Goal: Contribute content: Add original content to the website for others to see

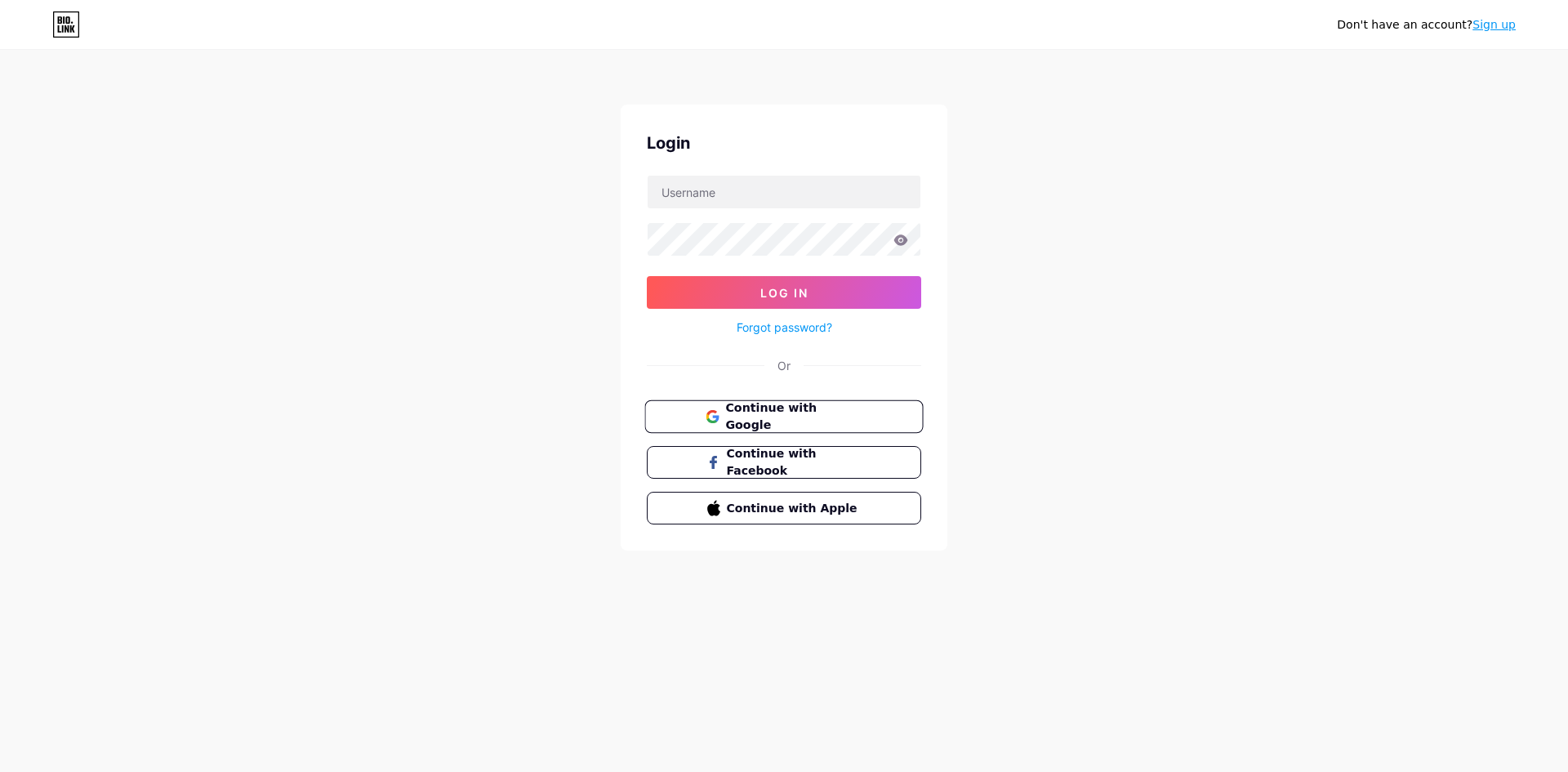
click at [713, 423] on span at bounding box center [712, 417] width 13 height 35
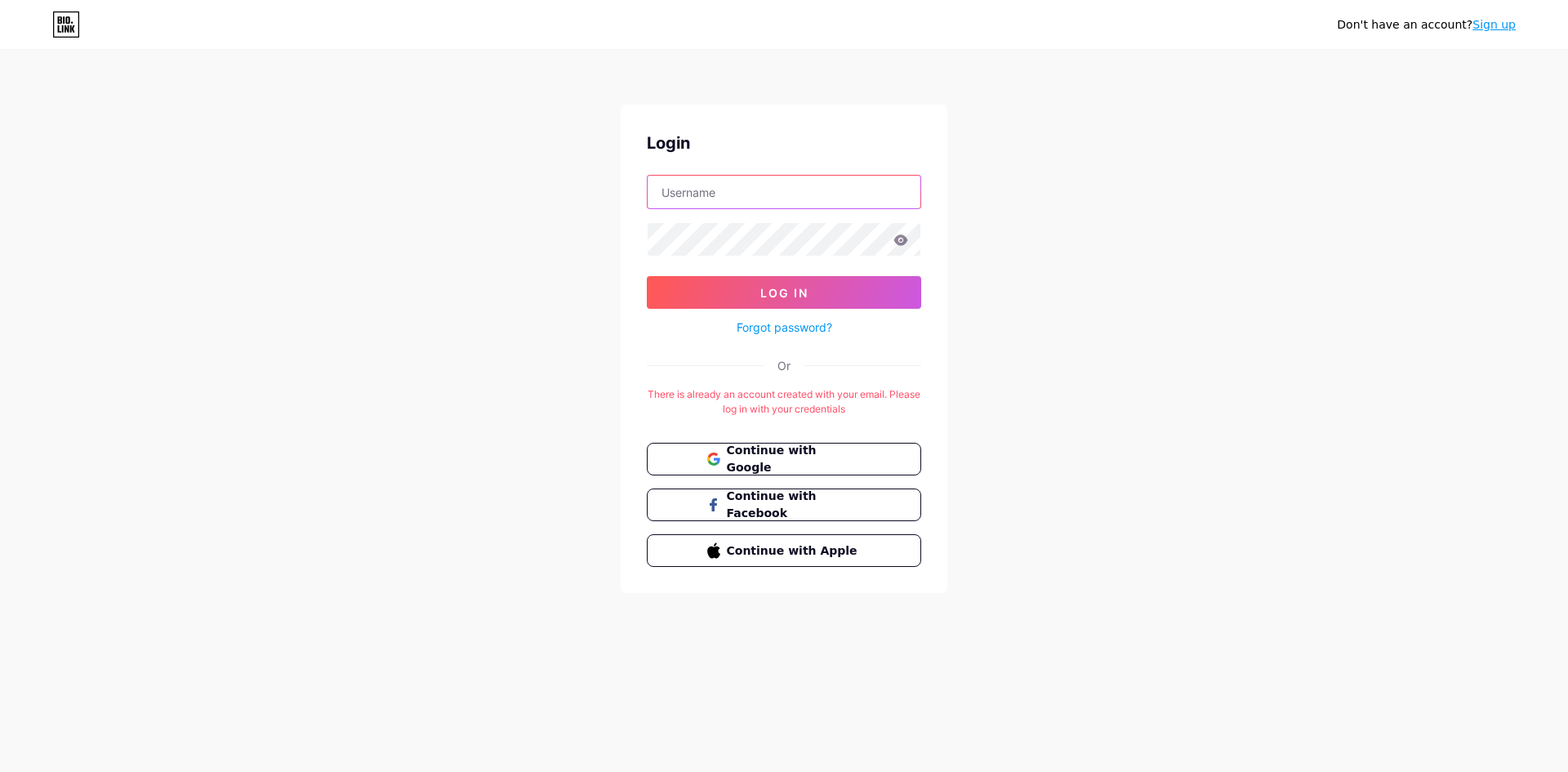
click at [696, 196] on input "text" at bounding box center [783, 192] width 273 height 33
paste input "pharmatail"
type input "pharmatail"
click at [647, 276] on button "Log In" at bounding box center [784, 291] width 275 height 33
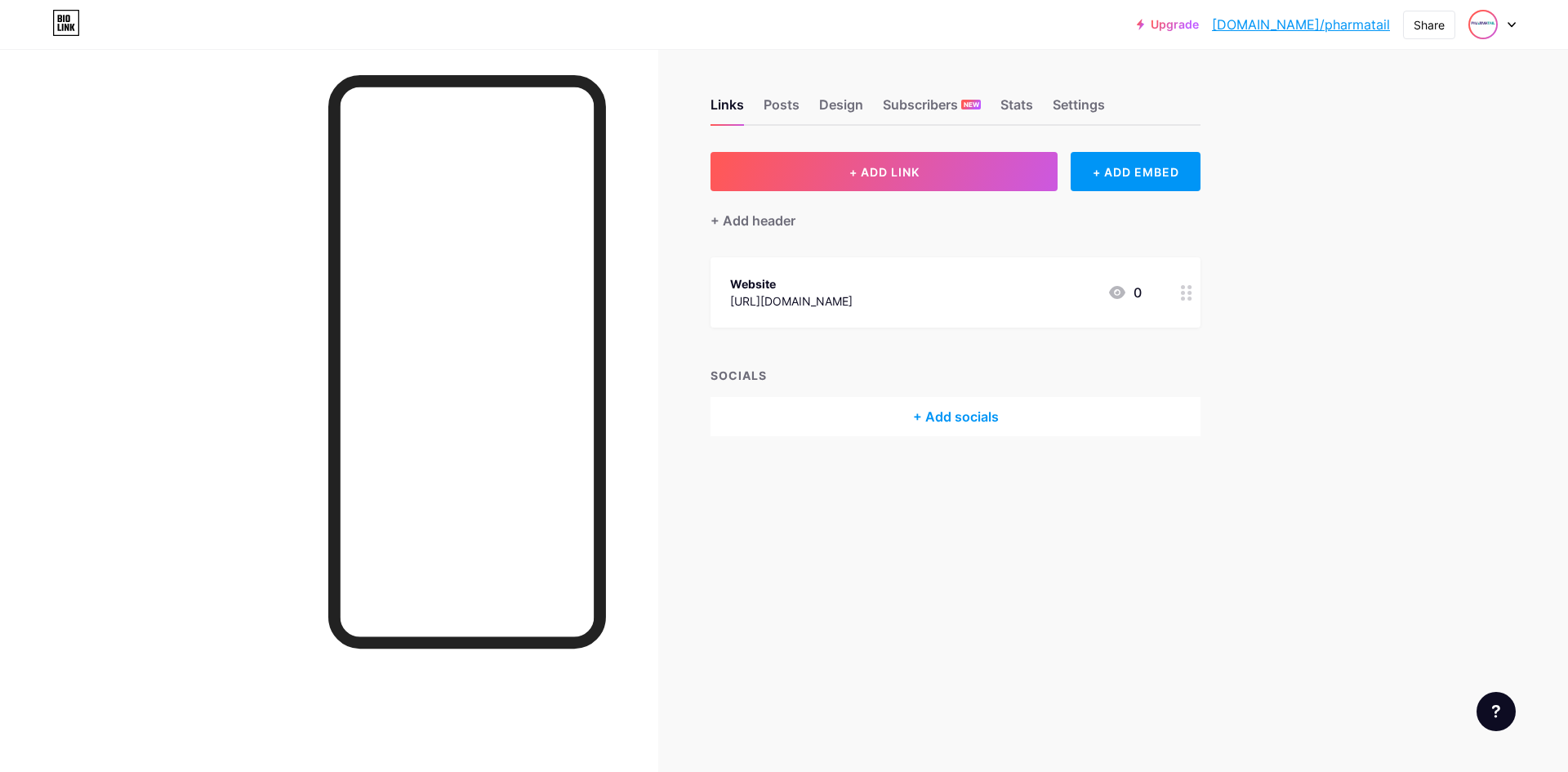
click at [1487, 24] on img at bounding box center [1483, 24] width 26 height 26
click at [1381, 184] on link "Account settings" at bounding box center [1413, 184] width 202 height 44
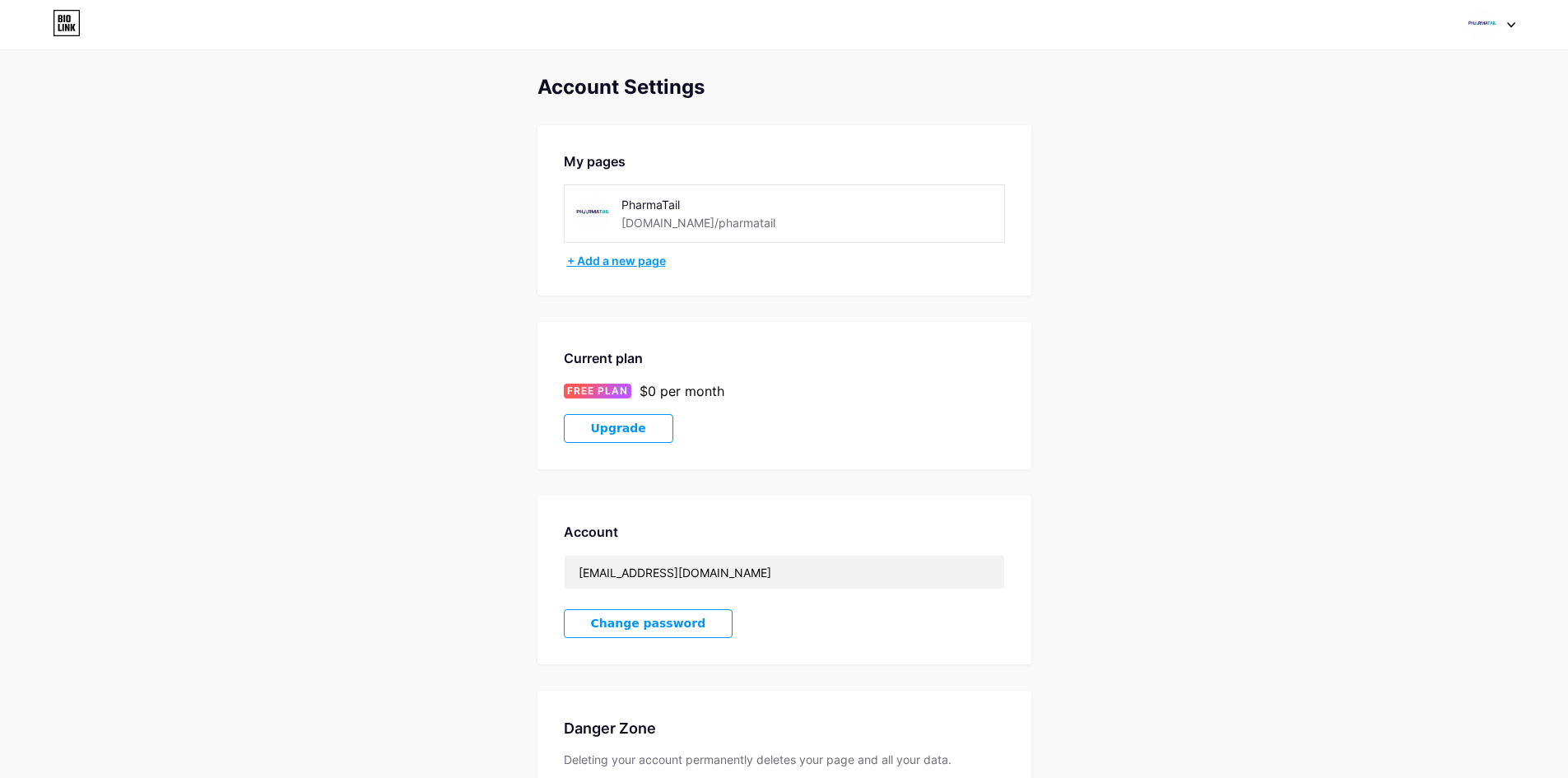
click at [627, 264] on div "+ Add a new page" at bounding box center [785, 261] width 438 height 17
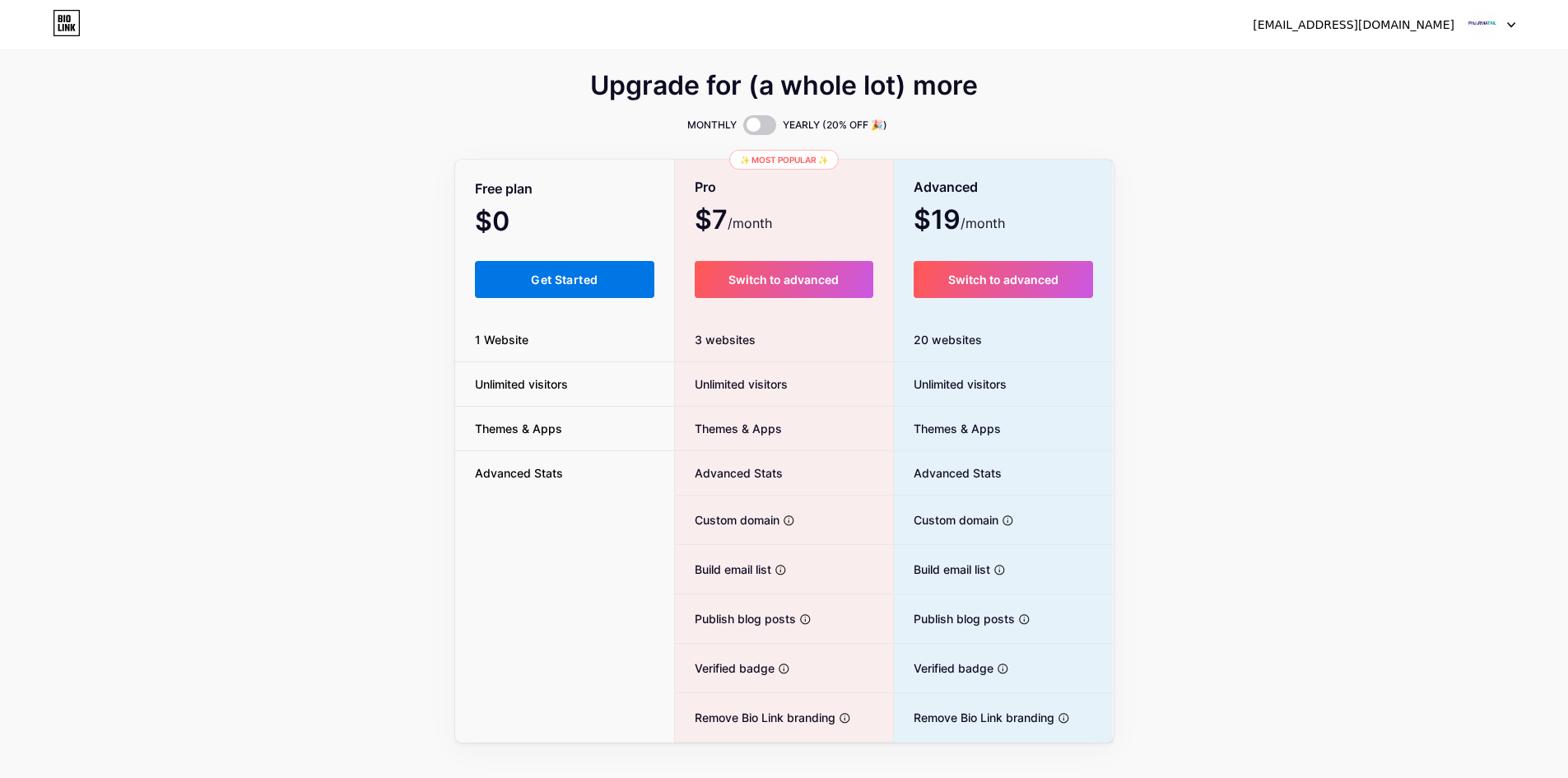
click at [607, 278] on button "Get Started" at bounding box center [565, 279] width 180 height 37
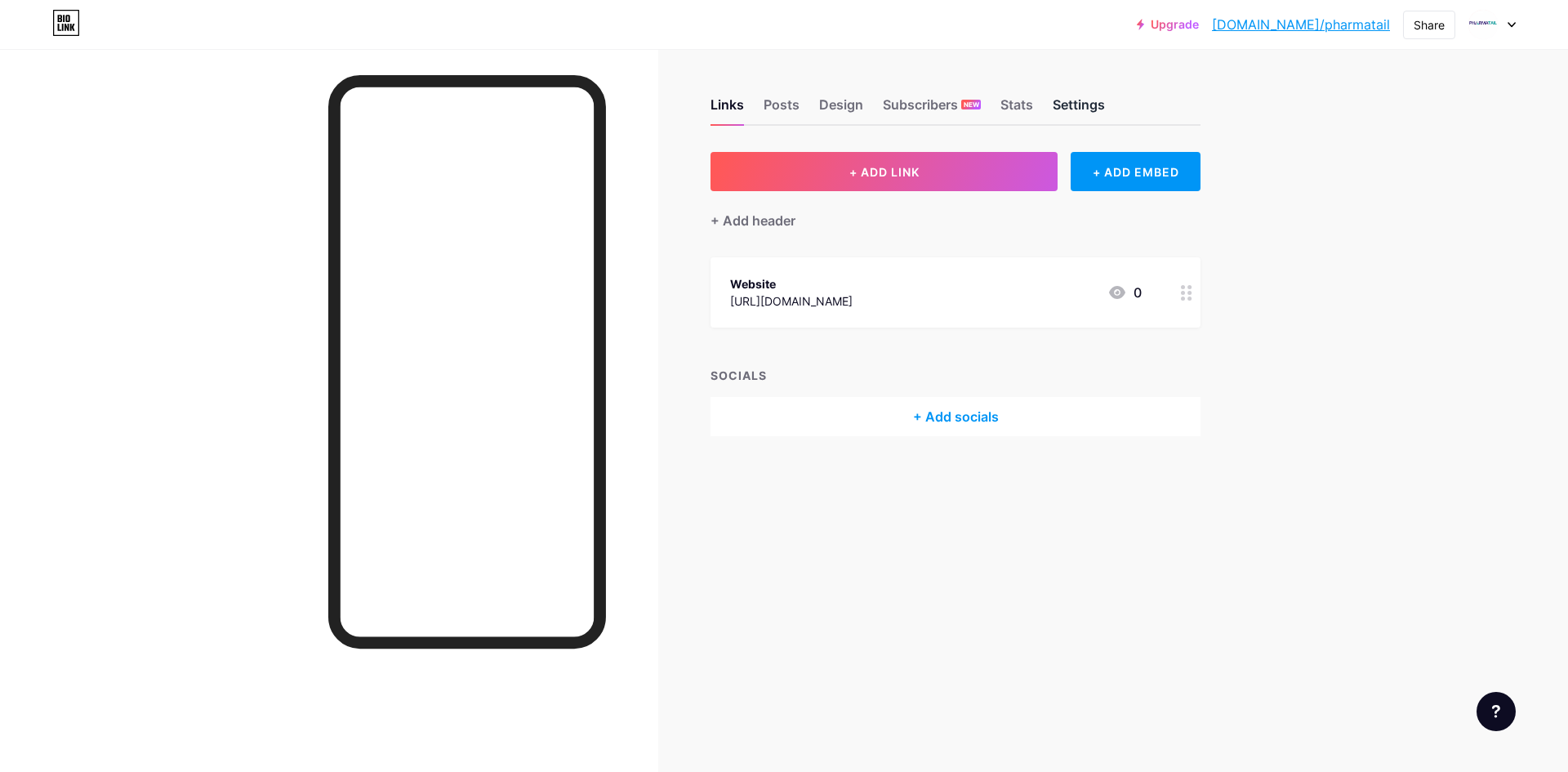
click at [1061, 110] on div "Settings" at bounding box center [1078, 110] width 52 height 30
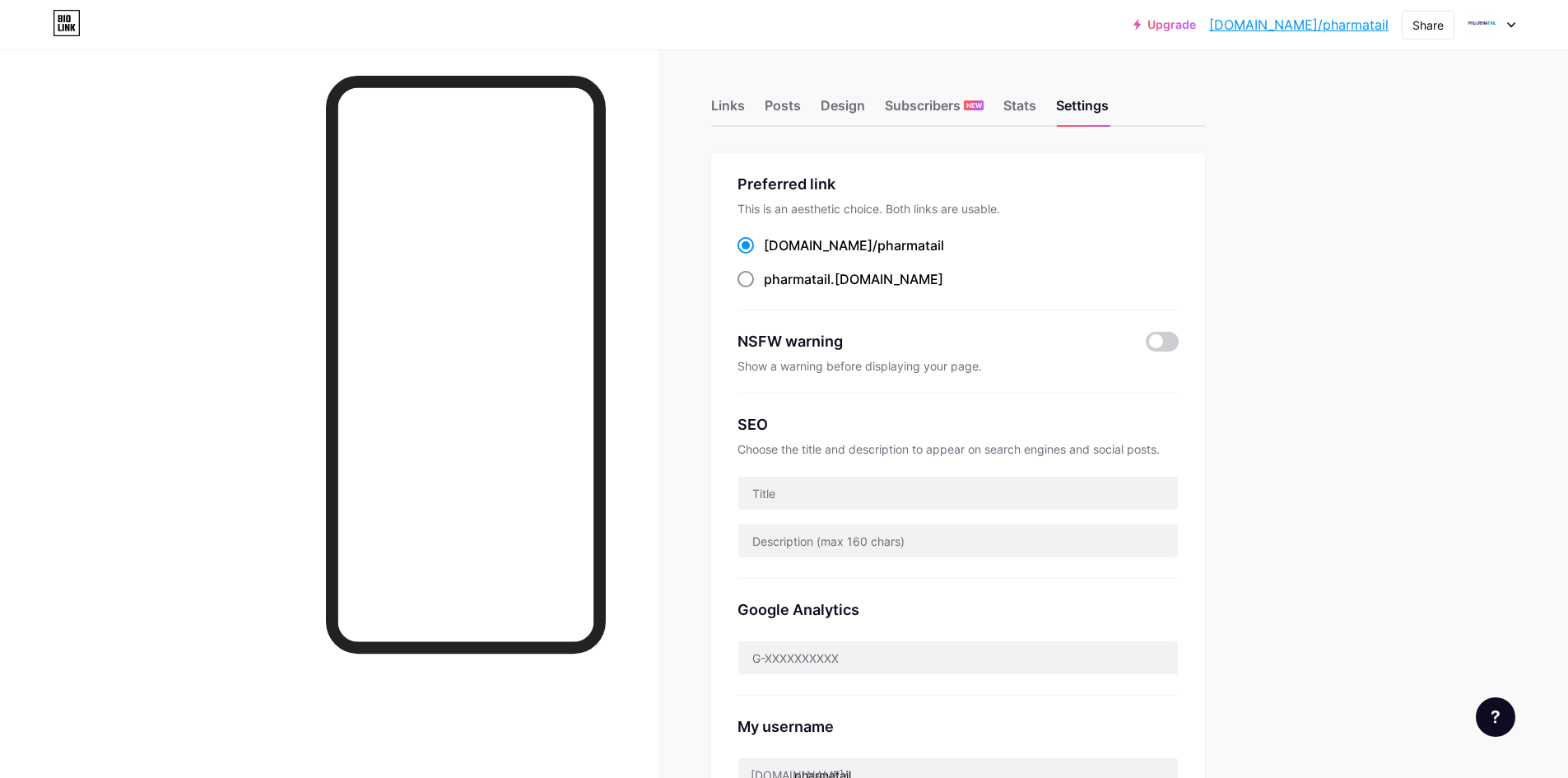
click at [808, 282] on span "pharmatail" at bounding box center [797, 280] width 67 height 17
click at [774, 289] on input "pharmatail .[DOMAIN_NAME]" at bounding box center [769, 294] width 10 height 10
radio input "true"
click at [792, 251] on div "[DOMAIN_NAME]/ pharmatail" at bounding box center [854, 245] width 180 height 20
click at [774, 255] on input "[DOMAIN_NAME]/ pharmatail" at bounding box center [769, 260] width 10 height 10
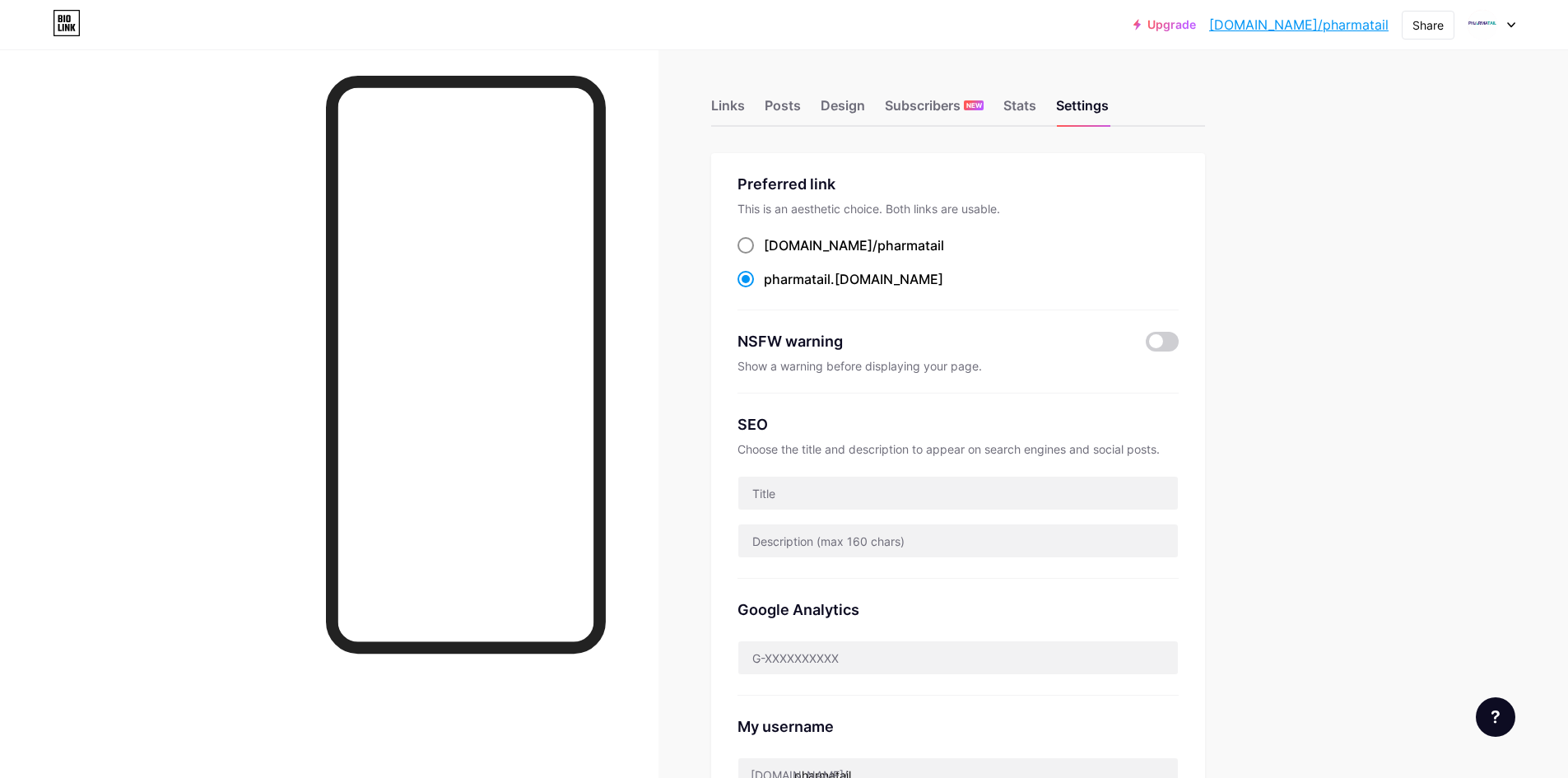
radio input "true"
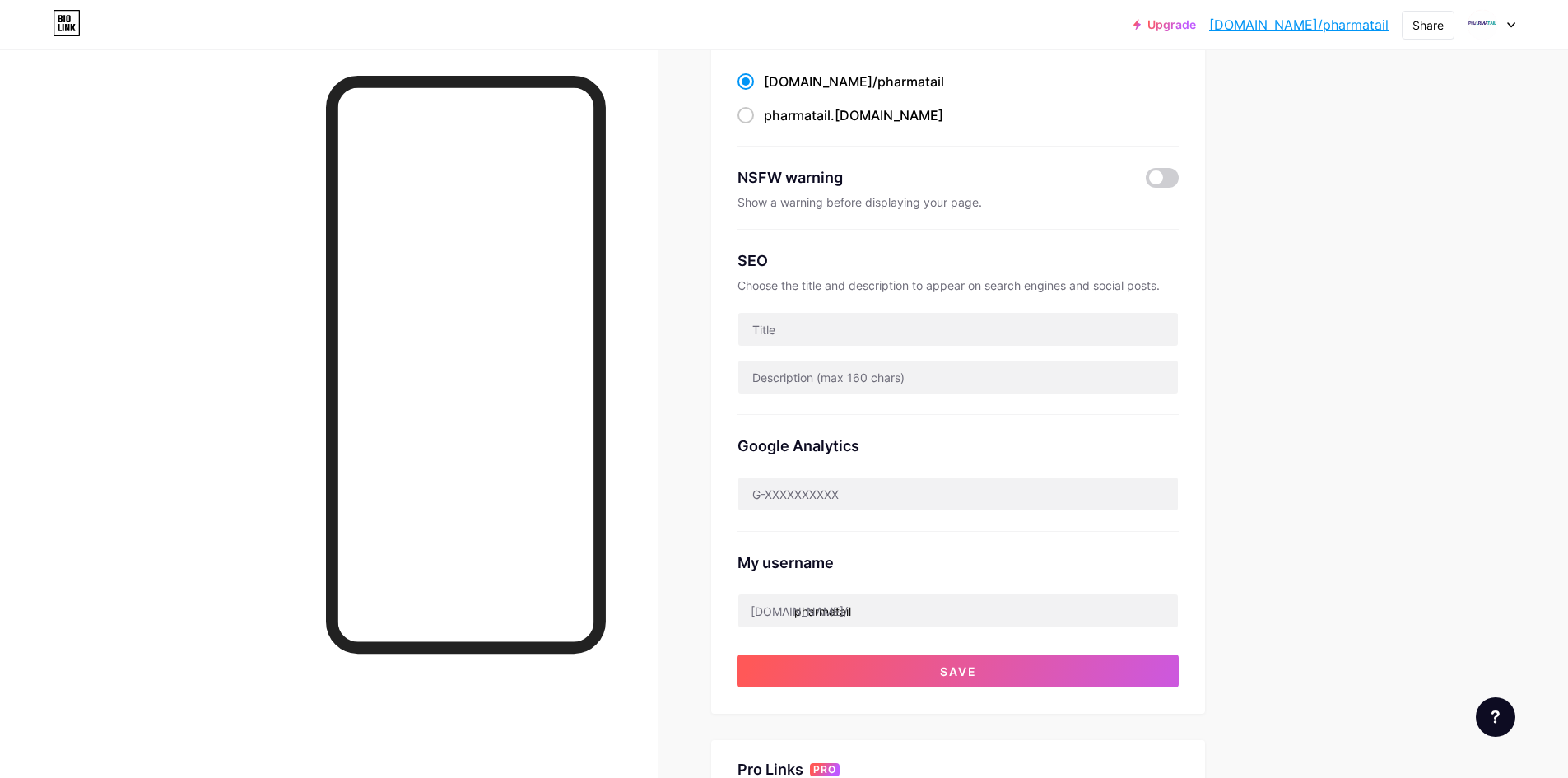
scroll to position [164, 0]
click at [868, 336] on input "text" at bounding box center [958, 328] width 439 height 33
paste input "Tugain 10% Solution: Effective Treatment for Hair Loss"
type input "Tugain 10% Solution: Effective Treatment for Hair Loss"
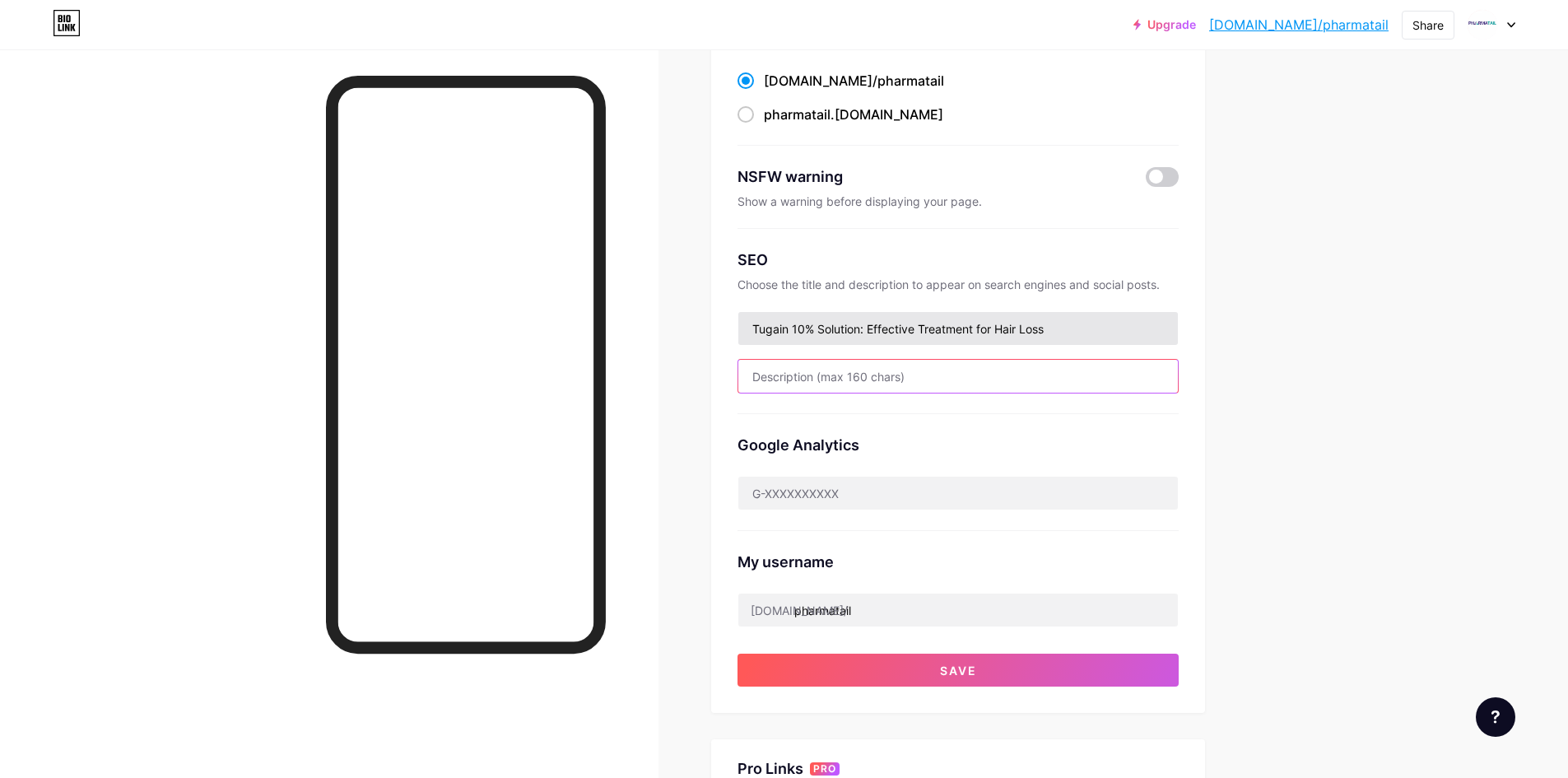
paste input "Looking for Tugain 10% Solution? At pharmatail.com, we offer genuine and afford…"
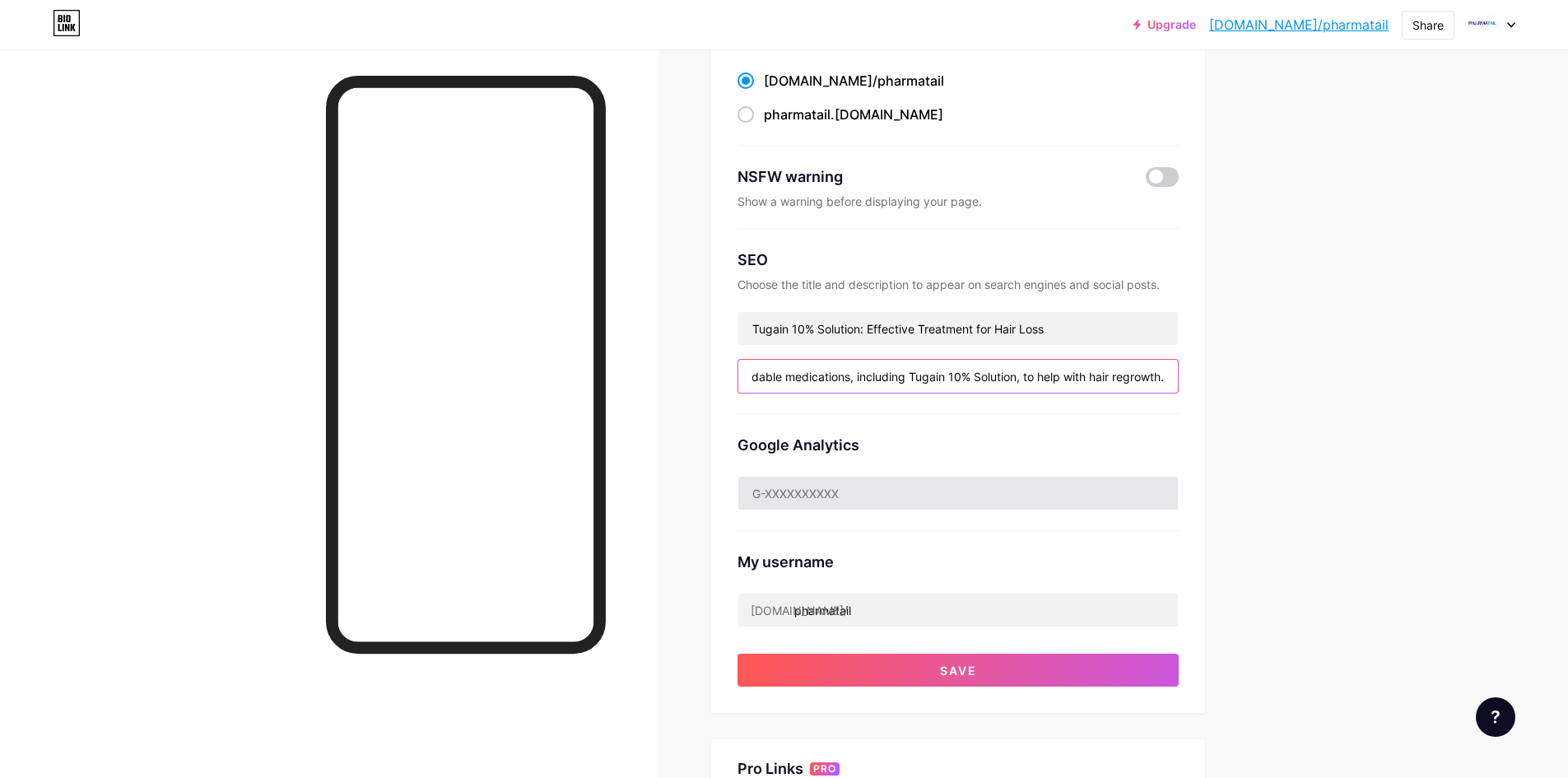
scroll to position [0, 437]
type input "Looking for Tugain 10% Solution? At pharmatail.com, we offer genuine and afford…"
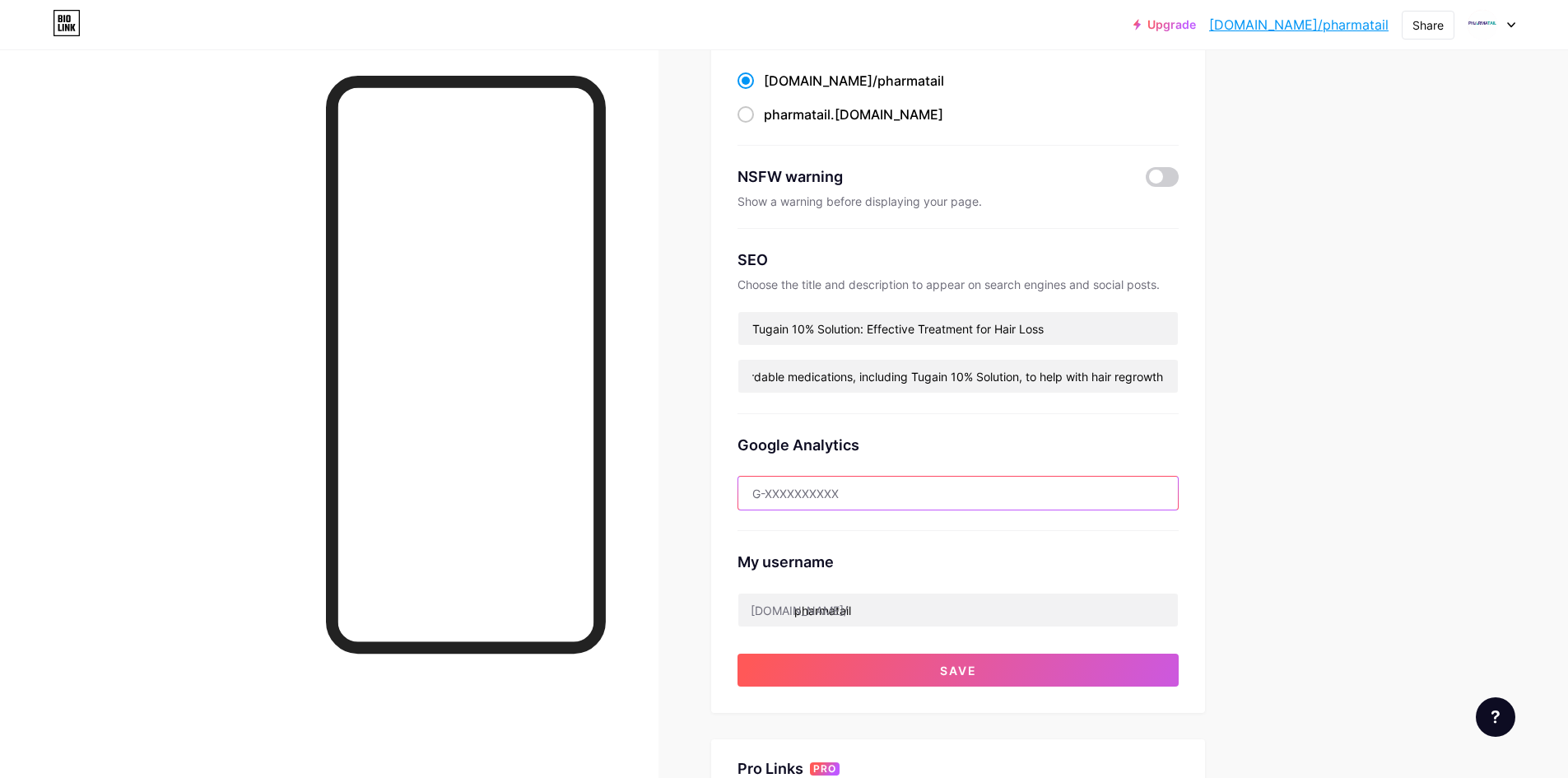
scroll to position [0, 0]
click at [905, 492] on input "text" at bounding box center [958, 493] width 439 height 33
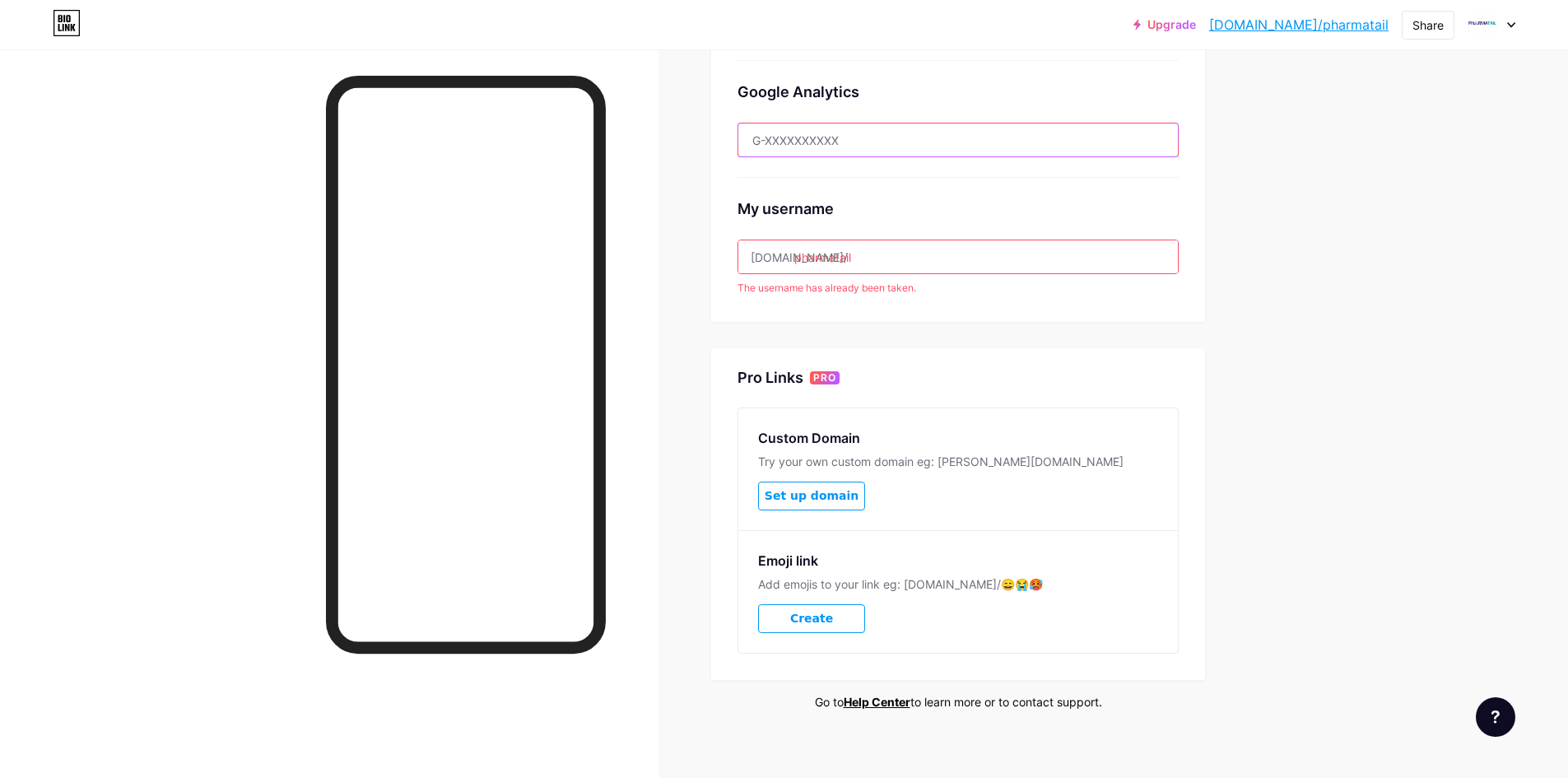
scroll to position [531, 0]
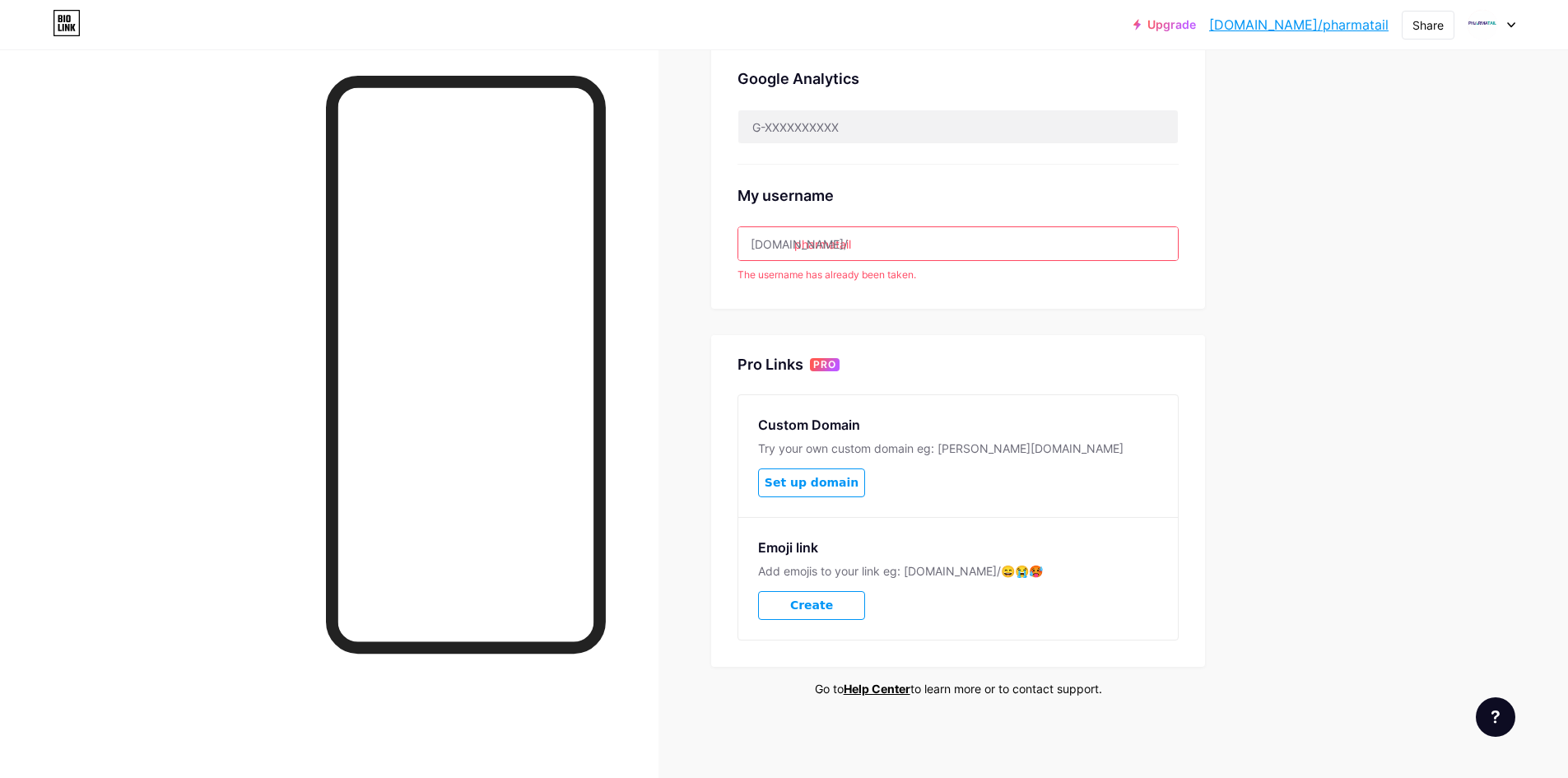
click at [840, 250] on input "pharmatail" at bounding box center [958, 243] width 439 height 33
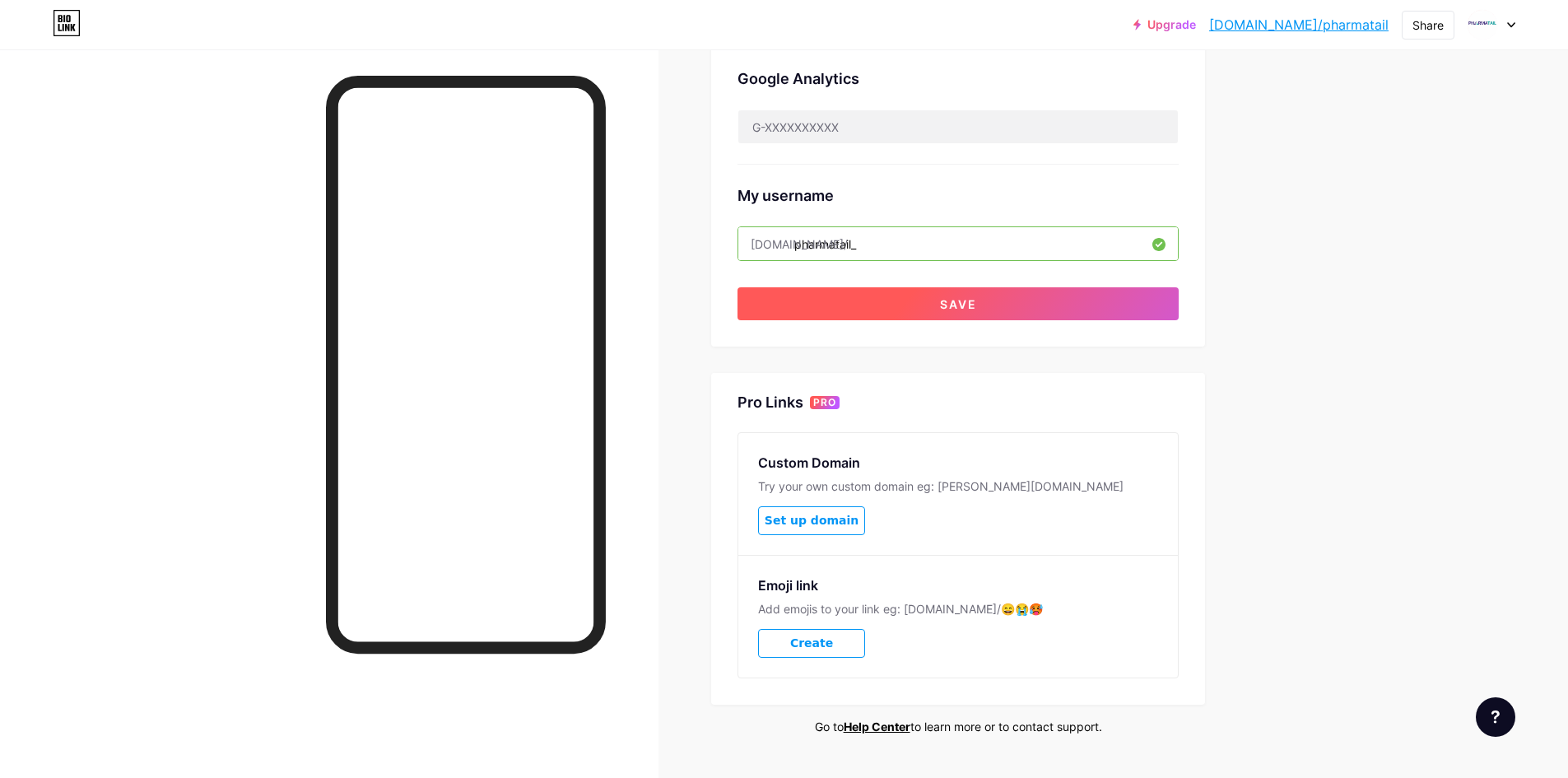
type input "pharmatail_"
click at [1019, 301] on button "Save" at bounding box center [958, 303] width 441 height 33
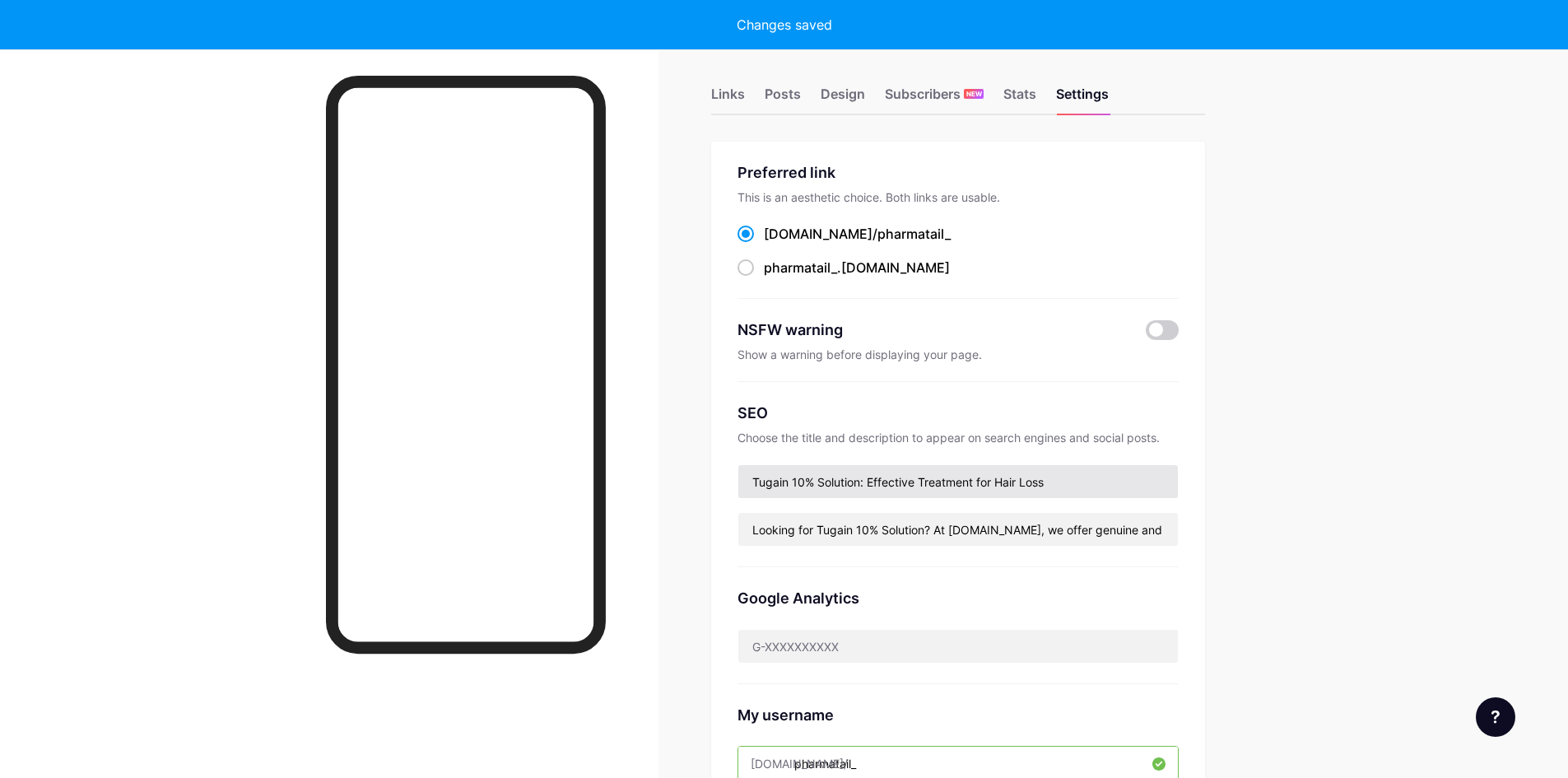
scroll to position [0, 0]
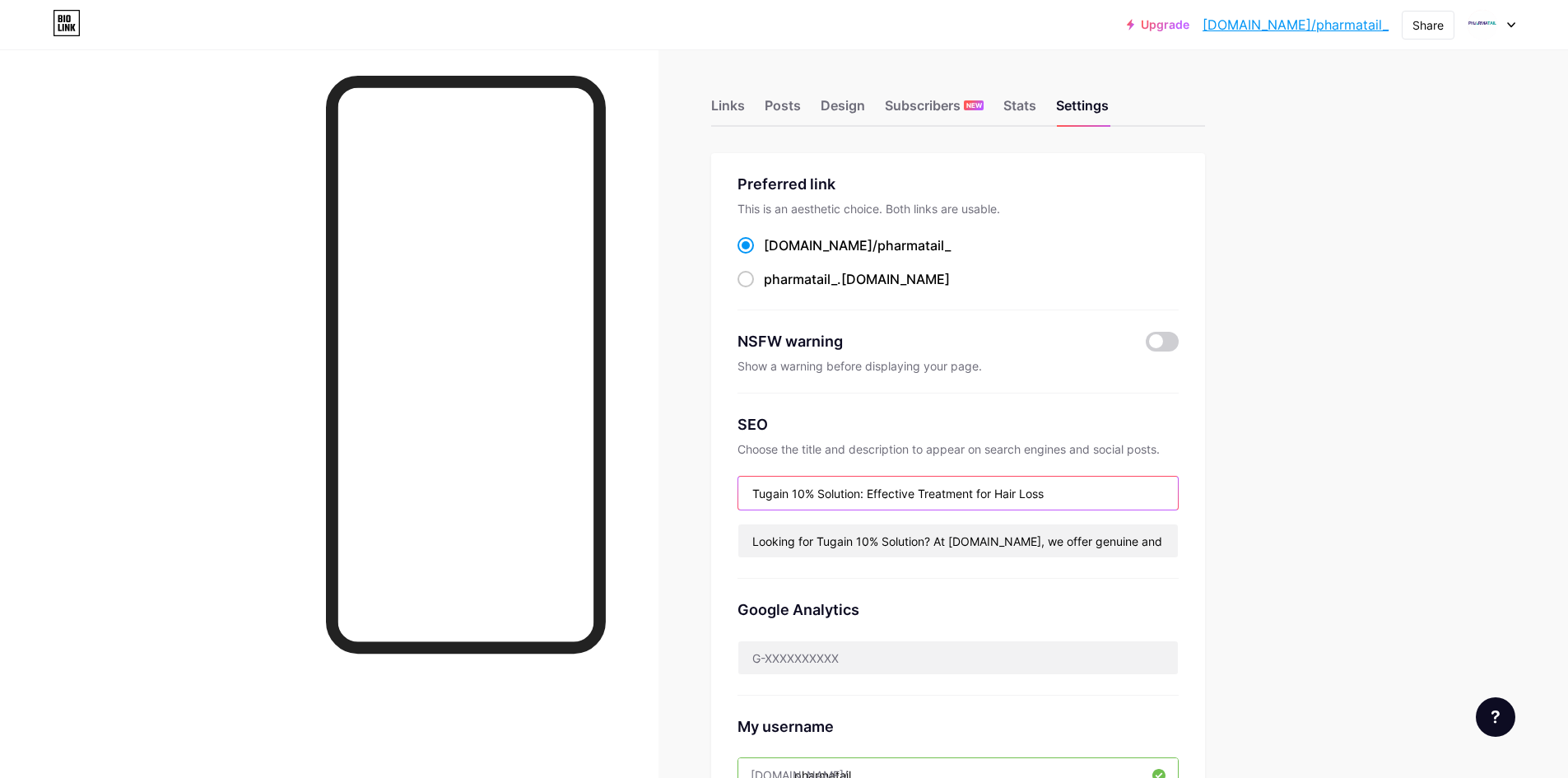
click at [797, 494] on input "Tugain 10% Solution: Effective Treatment for Hair Loss" at bounding box center [958, 493] width 439 height 33
click at [799, 499] on input "Tugain 10% Solution: Effective Treatment for Hair Loss" at bounding box center [958, 493] width 439 height 33
click at [1375, 29] on link "bio.link/pharmatail_" at bounding box center [1295, 24] width 186 height 20
